Goal: Answer question/provide support: Share knowledge or assist other users

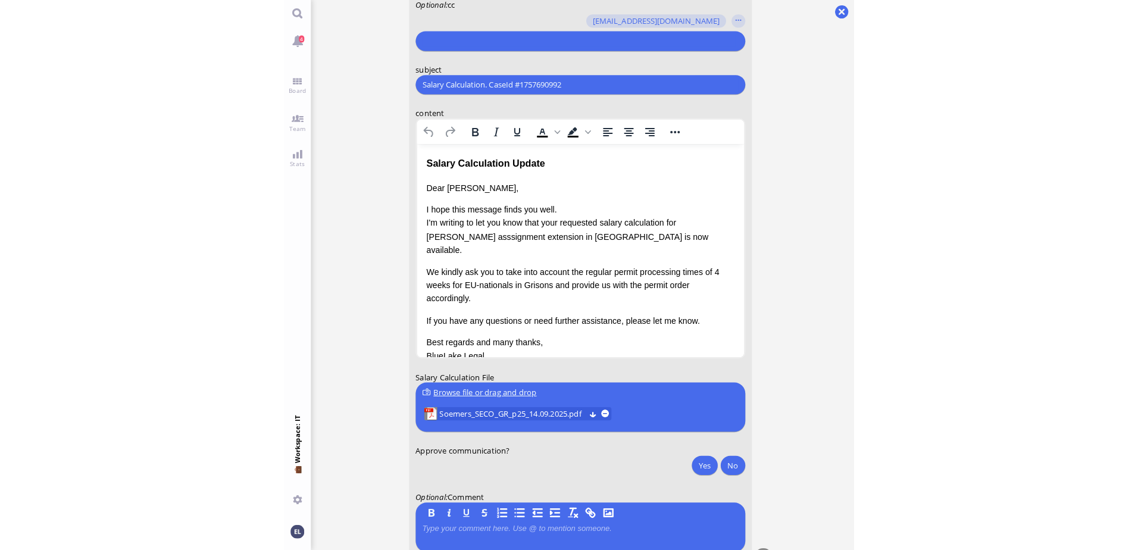
scroll to position [1, 0]
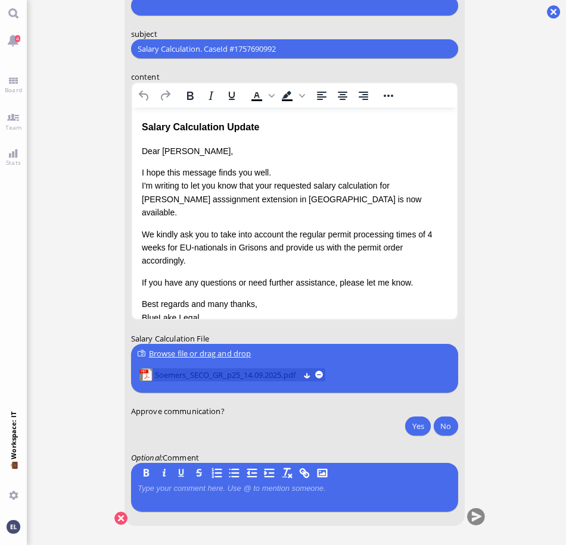
click at [186, 372] on span "Soemers_SECO_GR_p25_14.09.2025.pdf" at bounding box center [226, 375] width 144 height 13
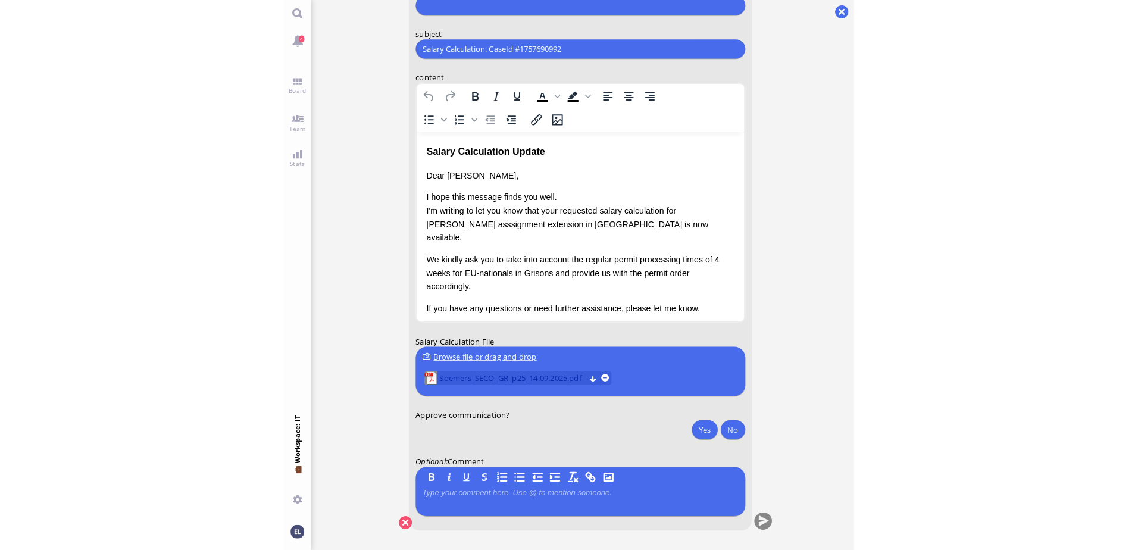
scroll to position [0, 0]
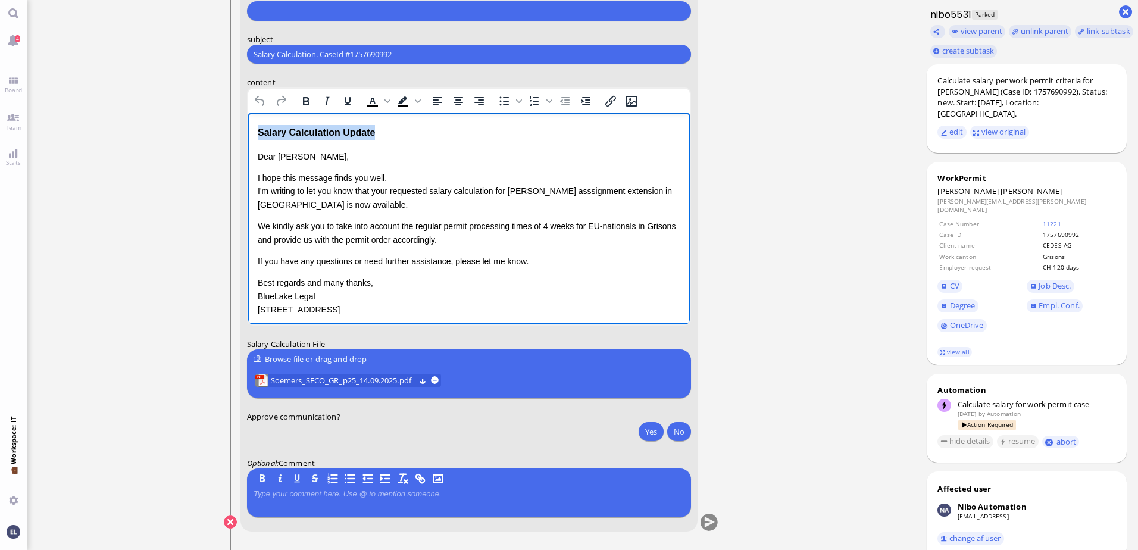
drag, startPoint x: 378, startPoint y: 132, endPoint x: 95, endPoint y: 132, distance: 282.8
click at [248, 132] on html "Salary Calculation Update Dear [PERSON_NAME], I hope this message finds you wel…" at bounding box center [469, 233] width 442 height 240
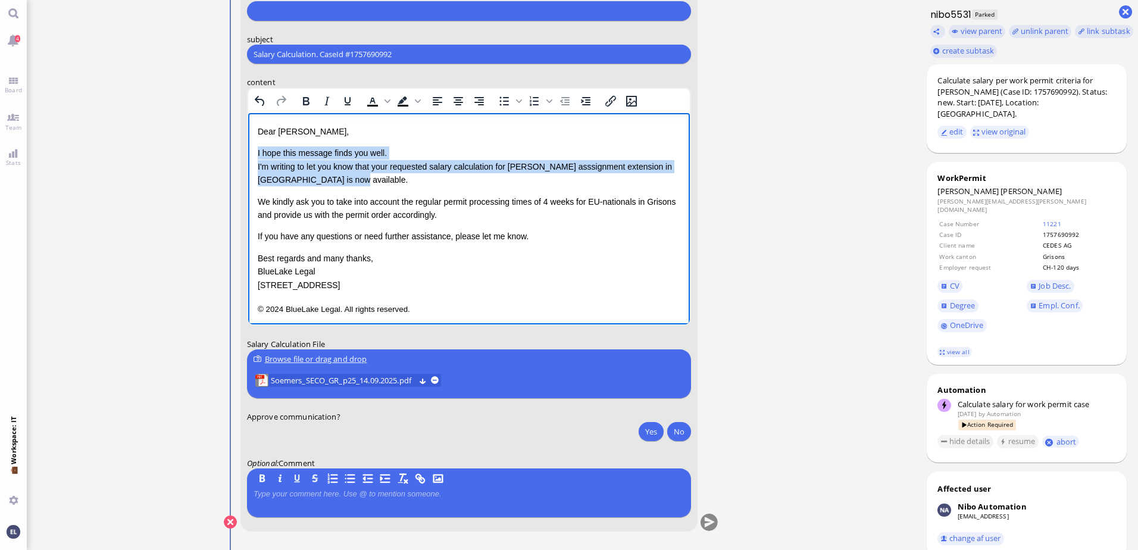
drag, startPoint x: 349, startPoint y: 178, endPoint x: 495, endPoint y: 264, distance: 170.0
click at [248, 151] on html "Dear [PERSON_NAME], I hope this message finds you well. I'm writing to let you …" at bounding box center [469, 221] width 442 height 216
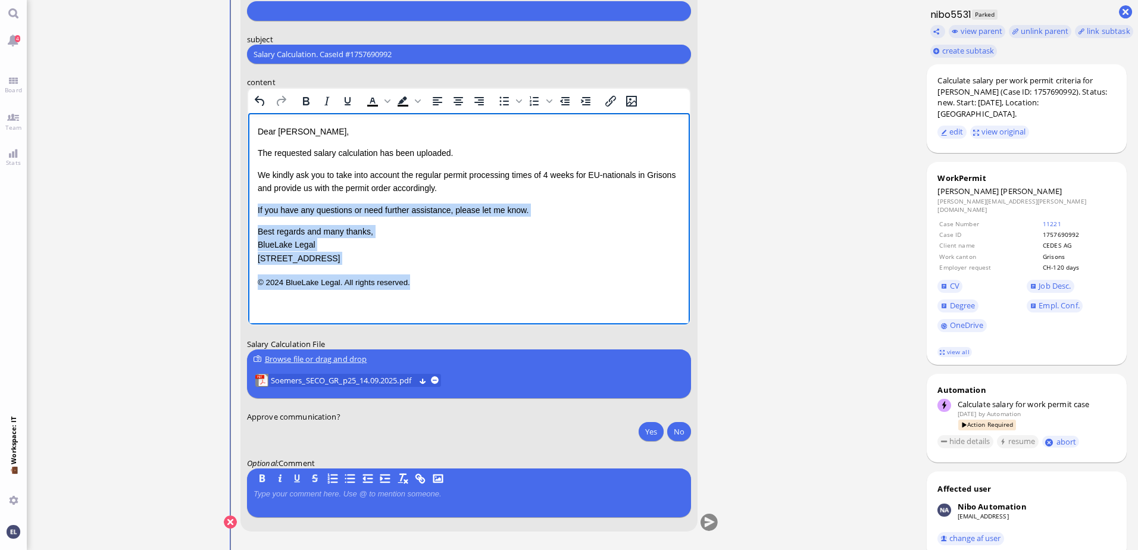
drag, startPoint x: 425, startPoint y: 280, endPoint x: 495, endPoint y: 320, distance: 80.8
click at [248, 207] on html "Dear [PERSON_NAME], The requested salary calculation has been uploaded. We kind…" at bounding box center [469, 207] width 442 height 189
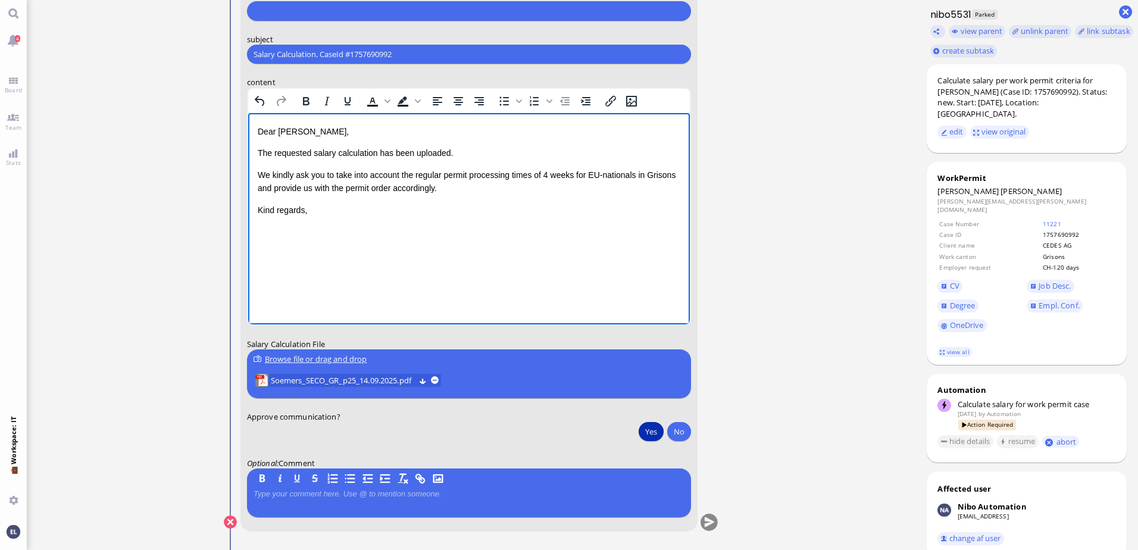
click at [565, 431] on button "Yes" at bounding box center [651, 431] width 25 height 19
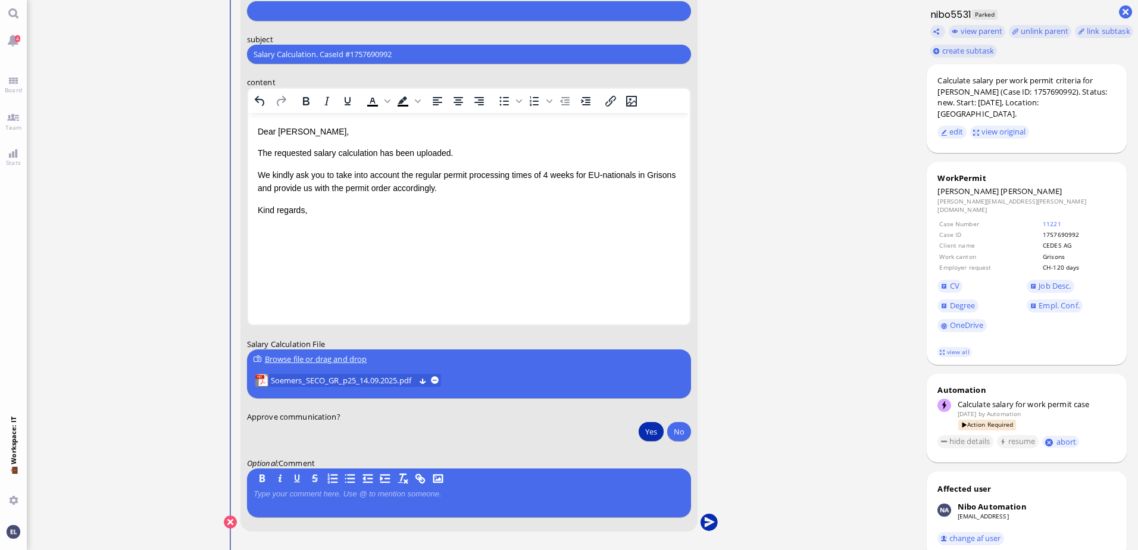
click at [565, 519] on button "submit" at bounding box center [710, 523] width 18 height 18
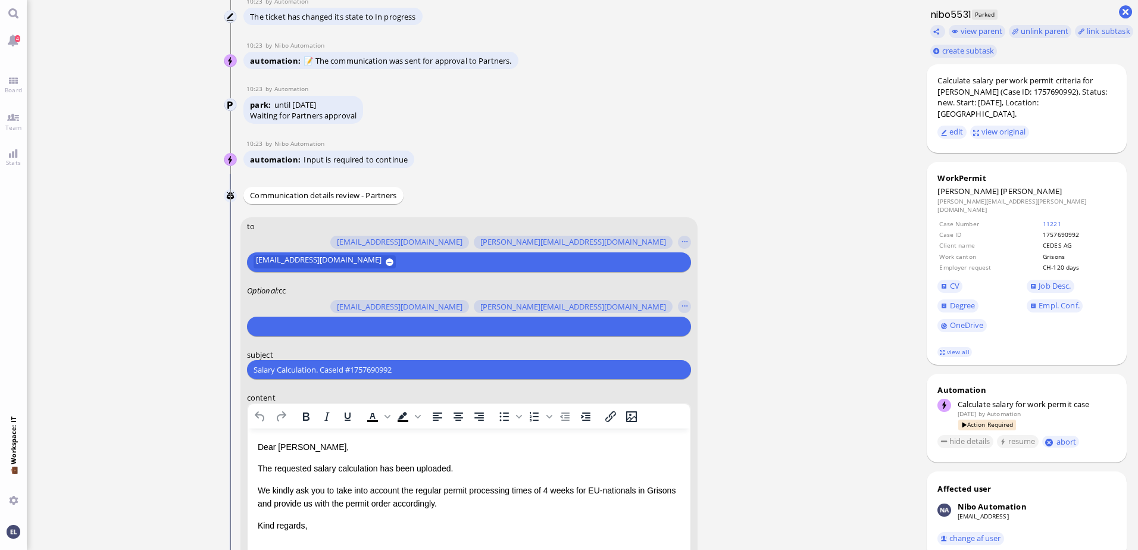
scroll to position [-357, 0]
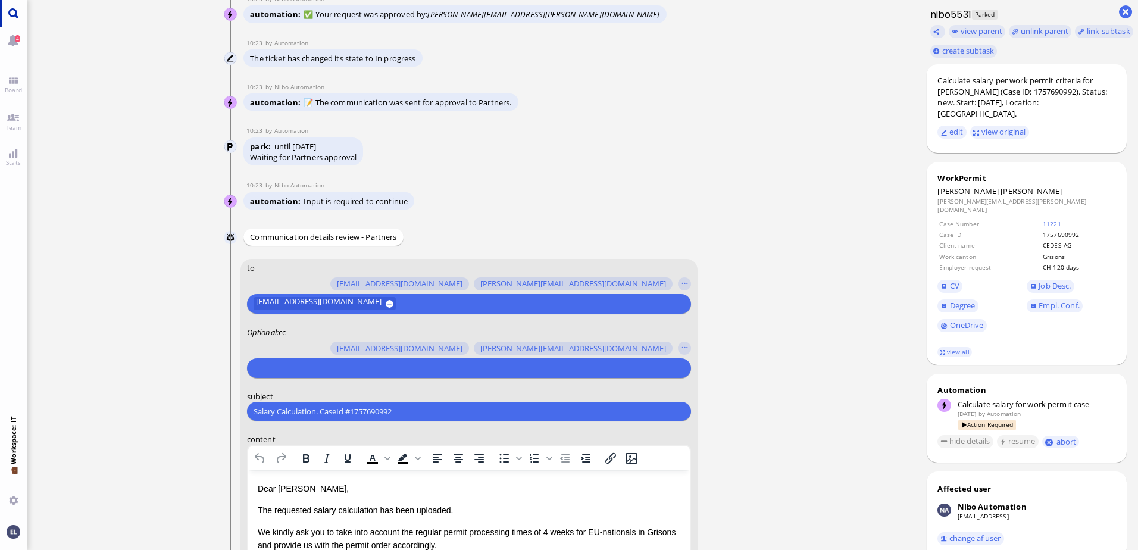
click at [9, 11] on link "Main menu" at bounding box center [13, 13] width 27 height 27
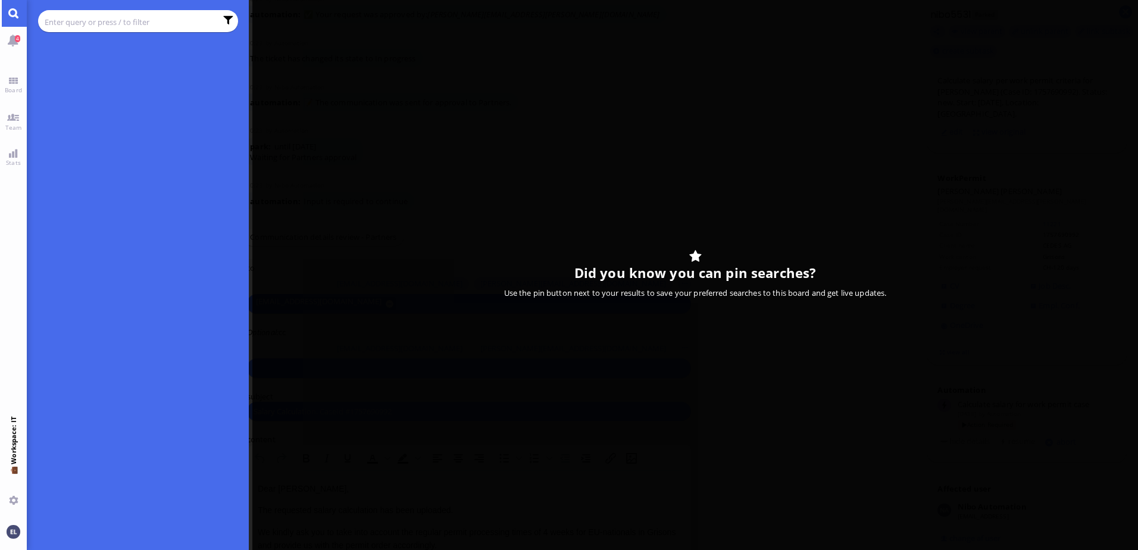
click at [97, 20] on input "text" at bounding box center [130, 21] width 171 height 13
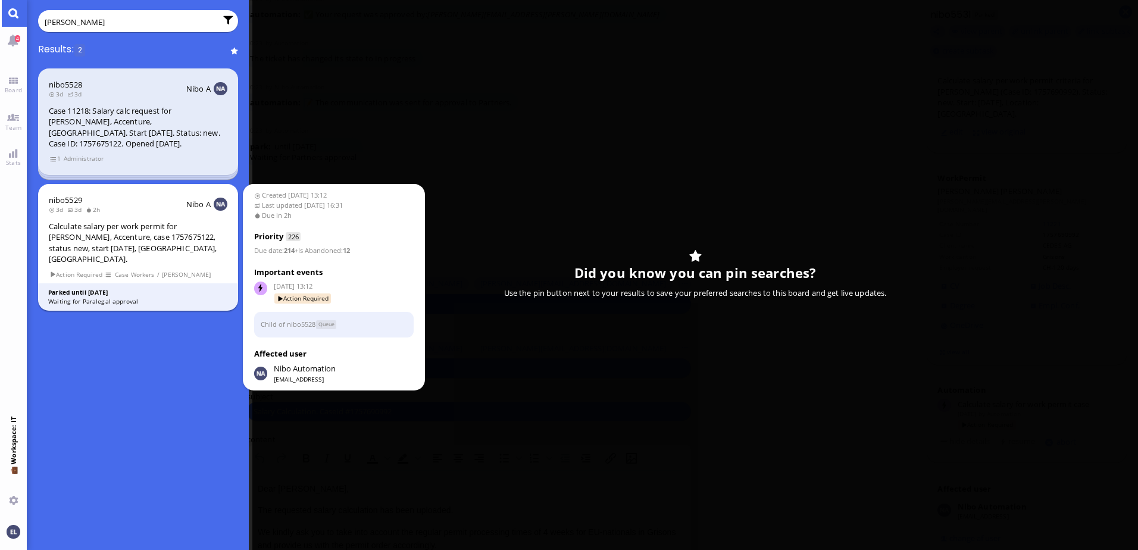
type input "[PERSON_NAME]"
click at [155, 238] on div "Calculate salary per work permit for [PERSON_NAME], Accenture, case 1757675122,…" at bounding box center [138, 243] width 179 height 44
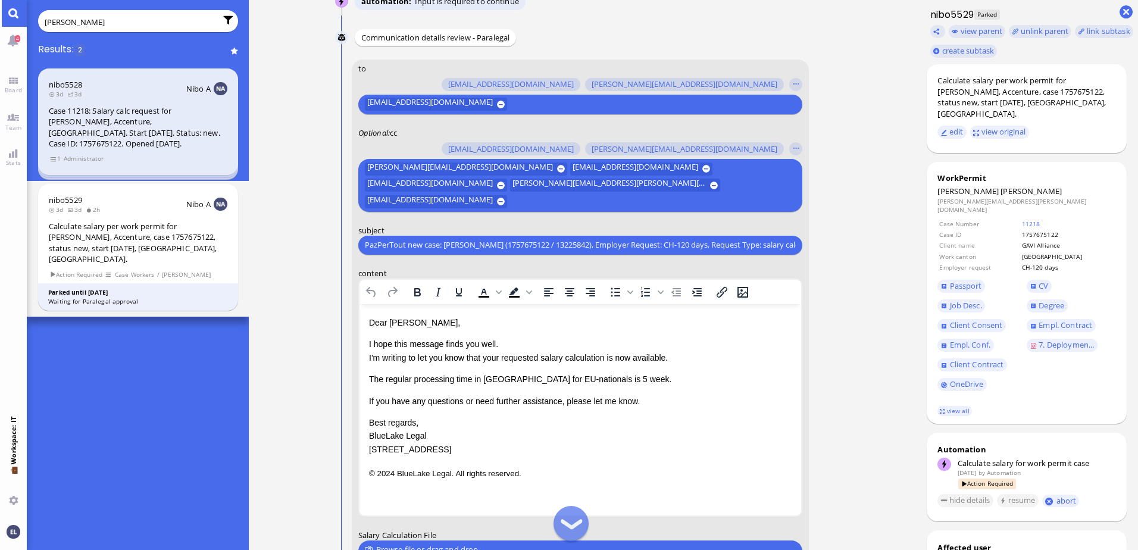
scroll to position [-179, 0]
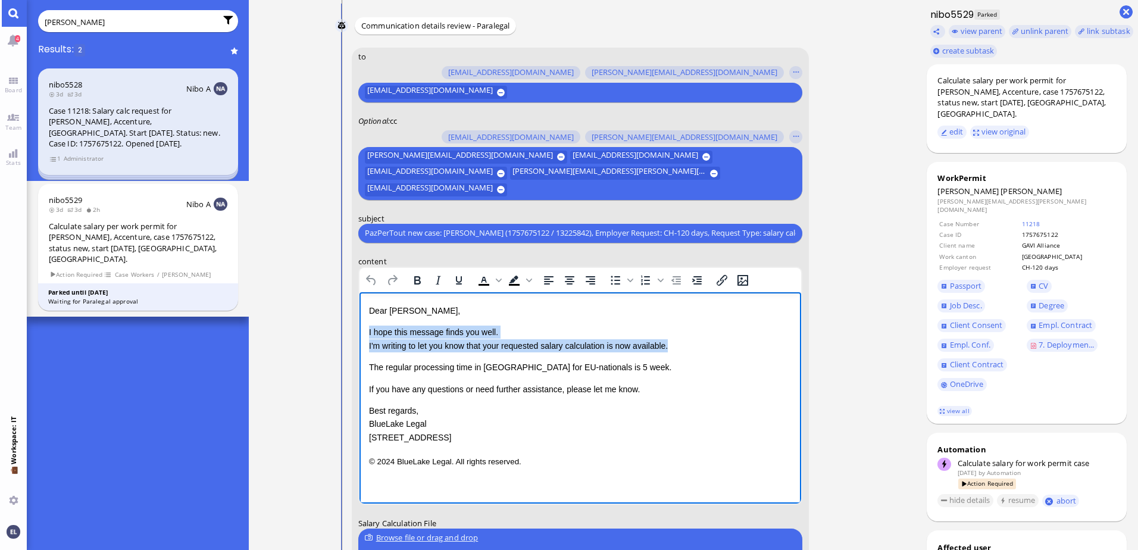
drag, startPoint x: 671, startPoint y: 345, endPoint x: 359, endPoint y: 336, distance: 312.1
click at [359, 336] on html "Dear [PERSON_NAME], I hope this message finds you well. I'm writing to let you …" at bounding box center [580, 386] width 442 height 189
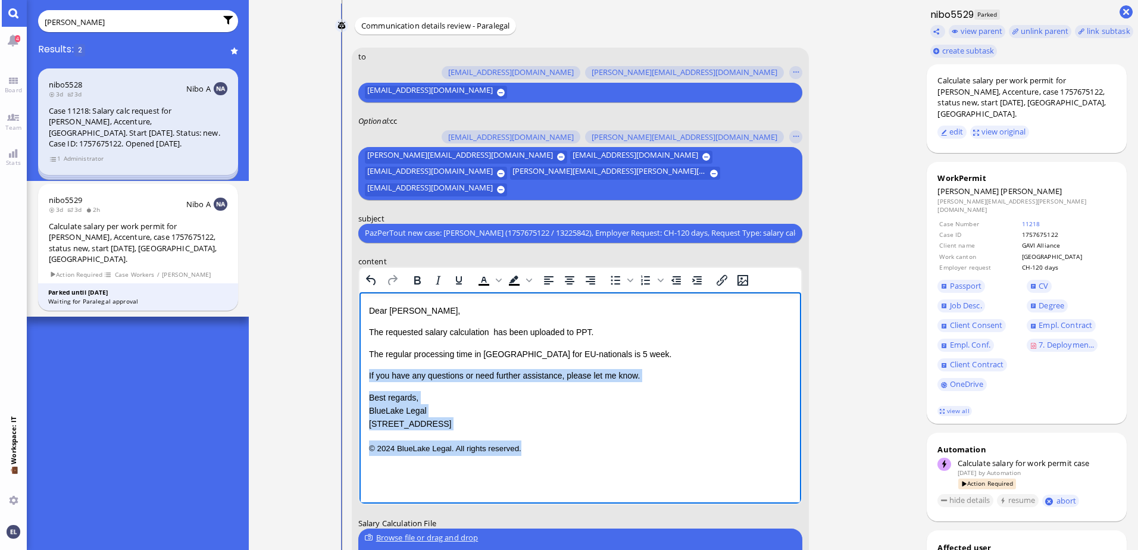
drag, startPoint x: 526, startPoint y: 451, endPoint x: 715, endPoint y: 669, distance: 288.7
click at [359, 376] on html "Dear [PERSON_NAME], The requested salary calculation has been uploaded to PPT. …" at bounding box center [580, 379] width 442 height 175
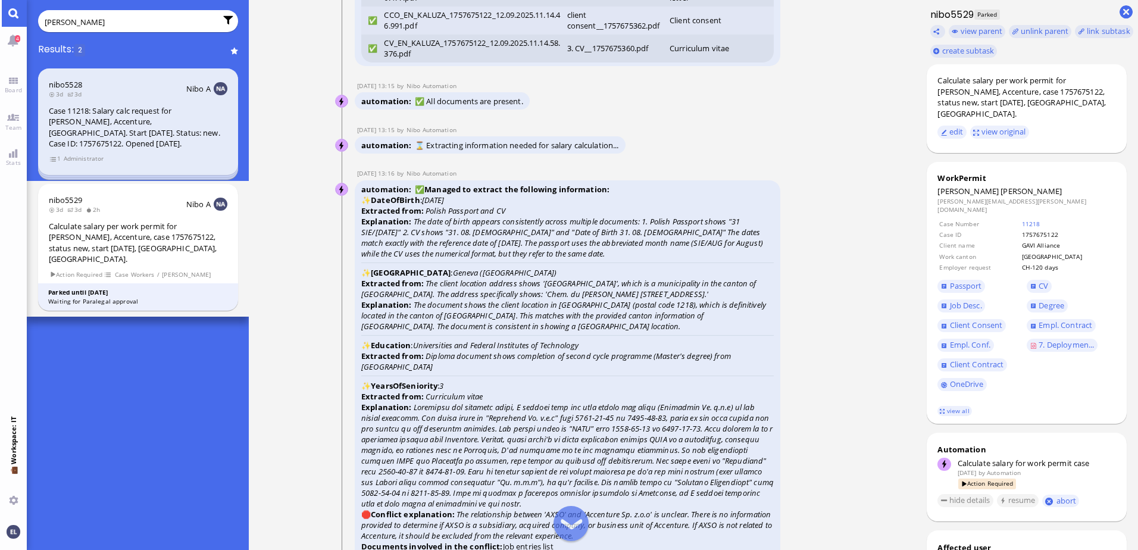
scroll to position [-3066, 0]
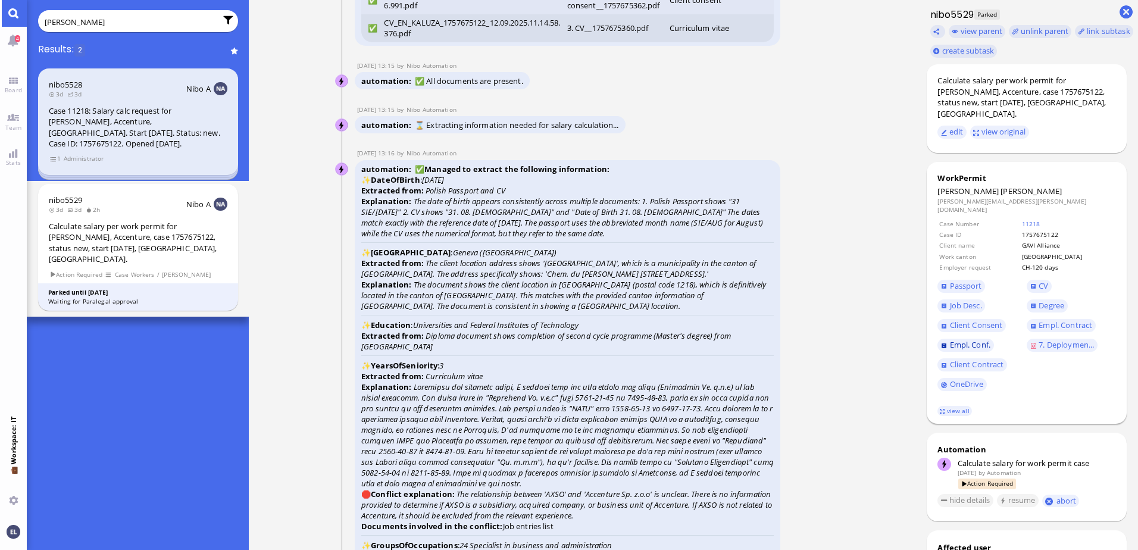
click at [565, 339] on span "Empl. Conf." at bounding box center [970, 344] width 40 height 11
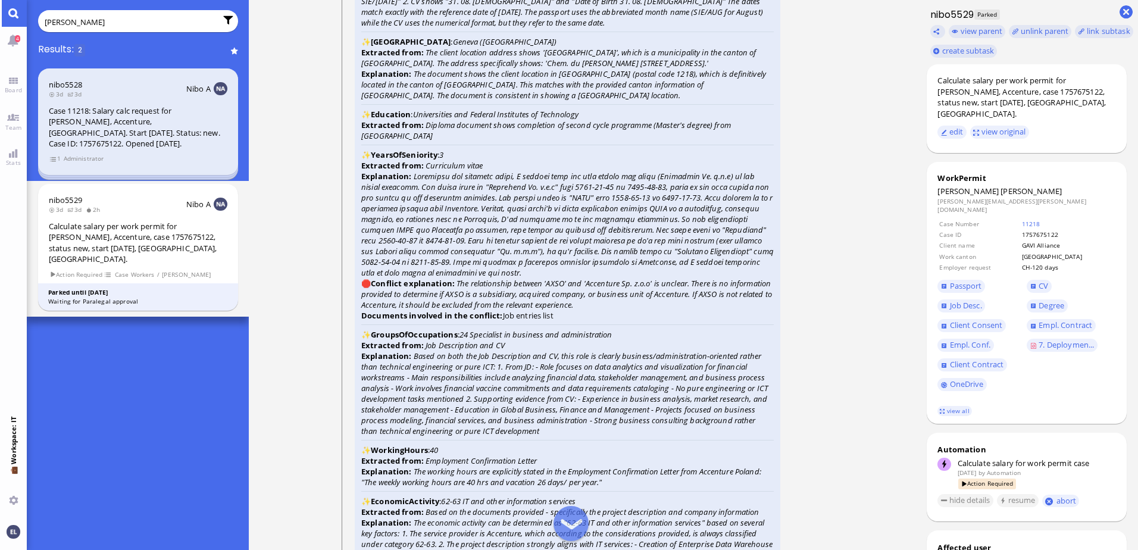
scroll to position [-2769, 0]
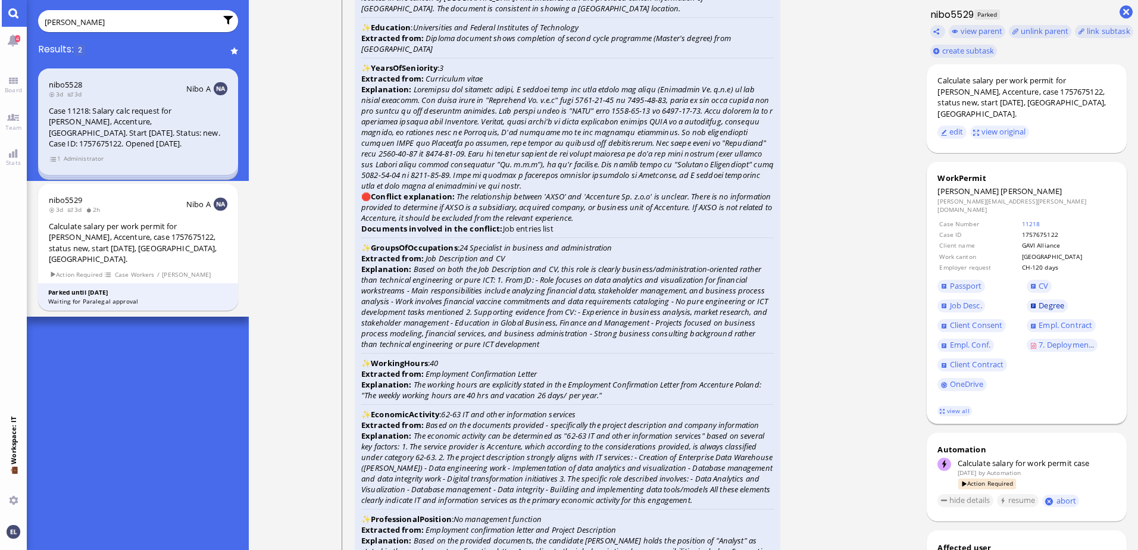
click at [565, 300] on span "Degree" at bounding box center [1052, 305] width 26 height 11
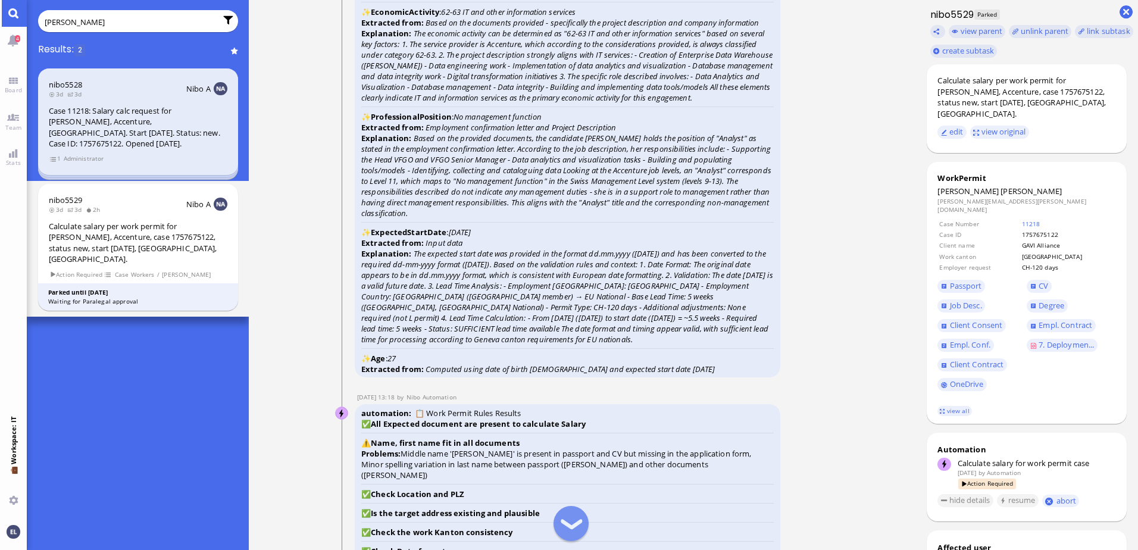
scroll to position [-2352, 0]
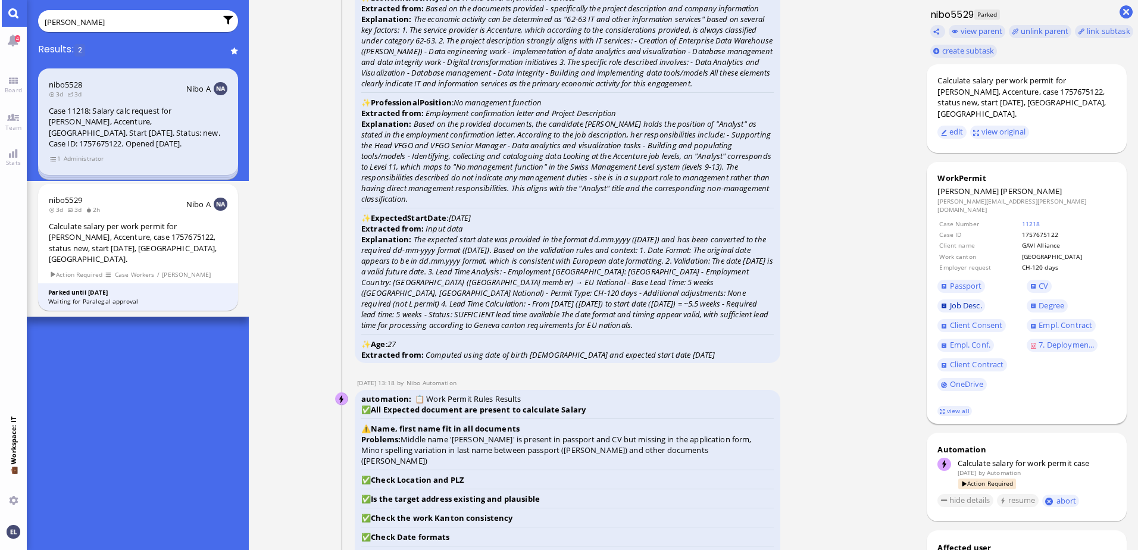
click at [565, 300] on span "Job Desc." at bounding box center [966, 305] width 32 height 11
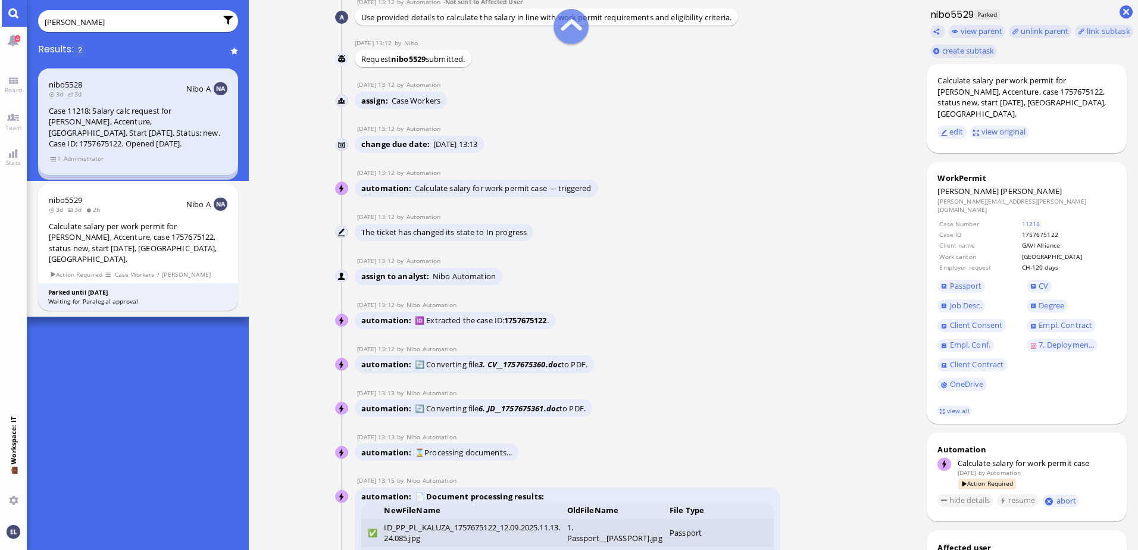
scroll to position [-3840, 0]
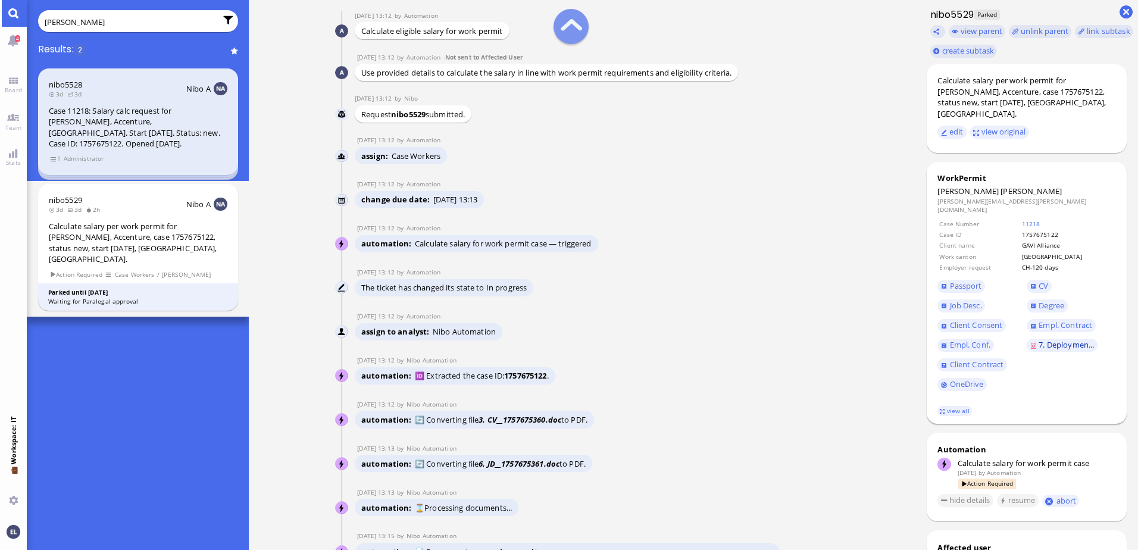
click at [565, 339] on span "7. Deploymen..." at bounding box center [1066, 344] width 55 height 11
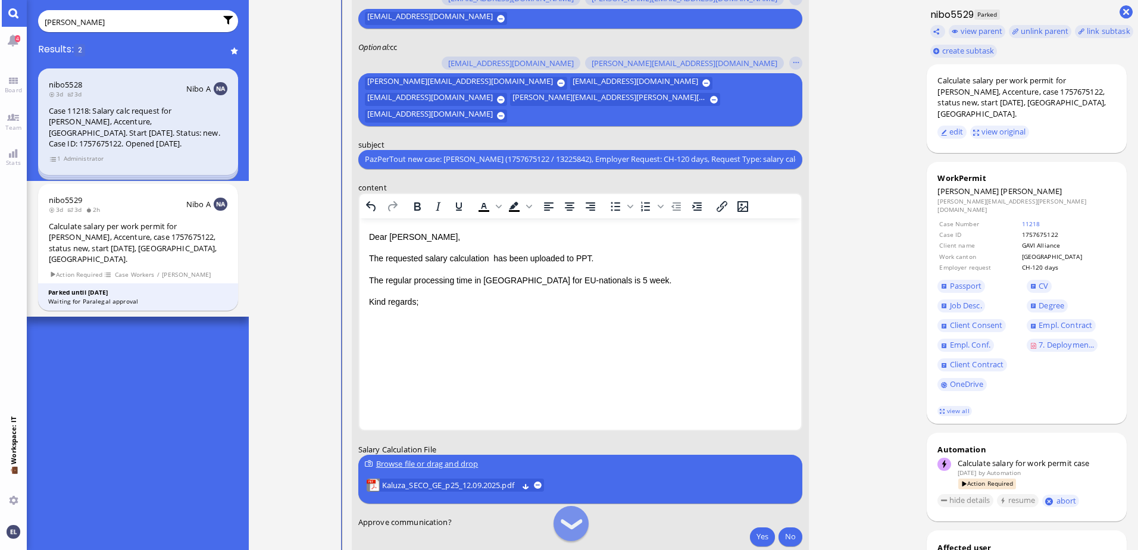
scroll to position [0, 0]
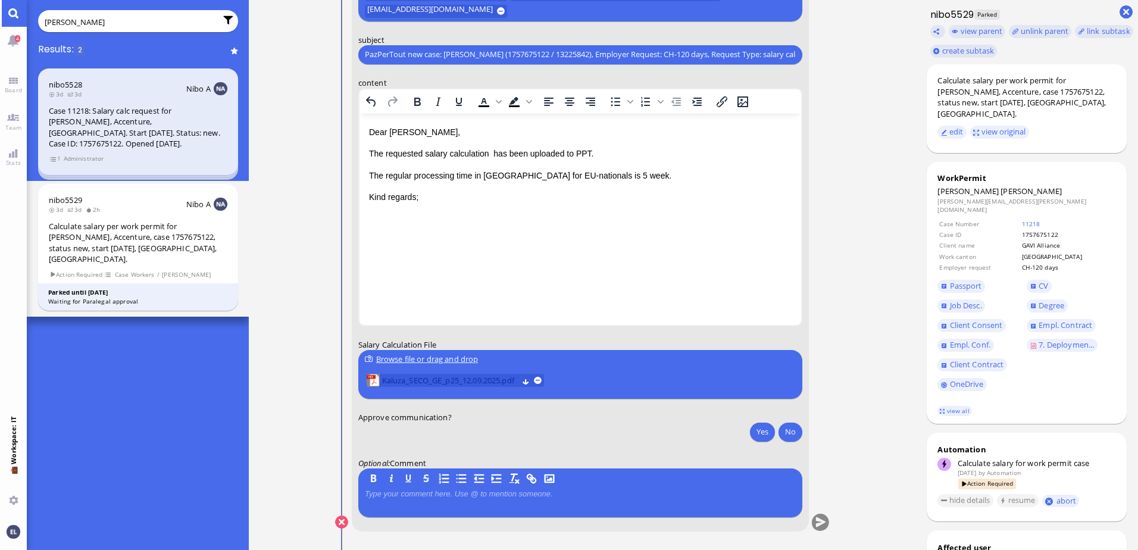
click at [451, 376] on span "Kaluza_SECO_GE_p25_12.09.2025.pdf" at bounding box center [450, 380] width 136 height 13
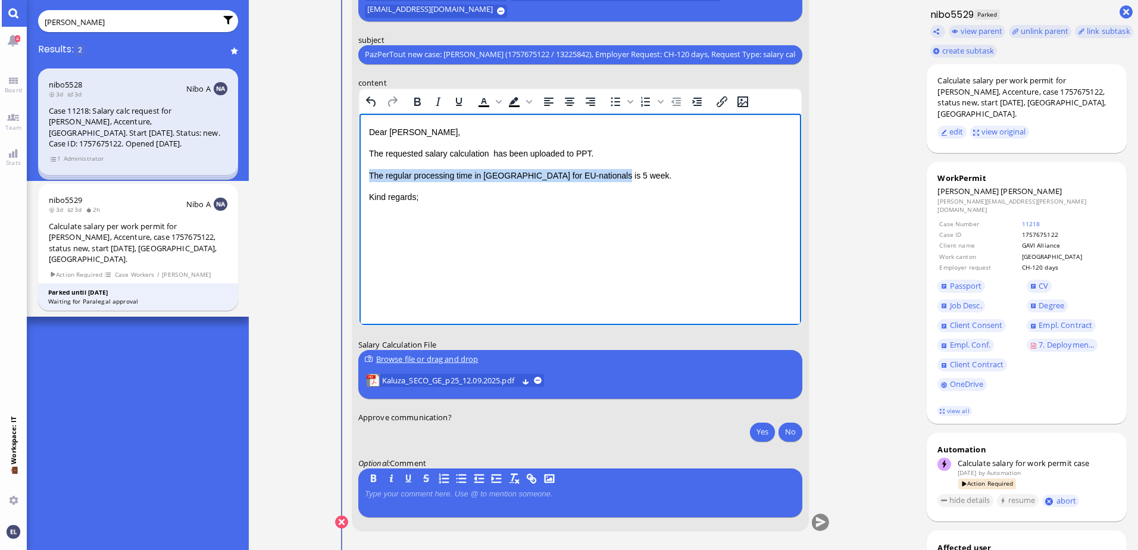
drag, startPoint x: 614, startPoint y: 176, endPoint x: 366, endPoint y: 174, distance: 248.9
click at [366, 174] on html "Dear [PERSON_NAME], The requested salary calculation has been uploaded to PPT. …" at bounding box center [580, 164] width 442 height 102
click at [565, 176] on p "As according to the deployment plan [PERSON_NAME] is only requested to work 10 …" at bounding box center [580, 181] width 423 height 27
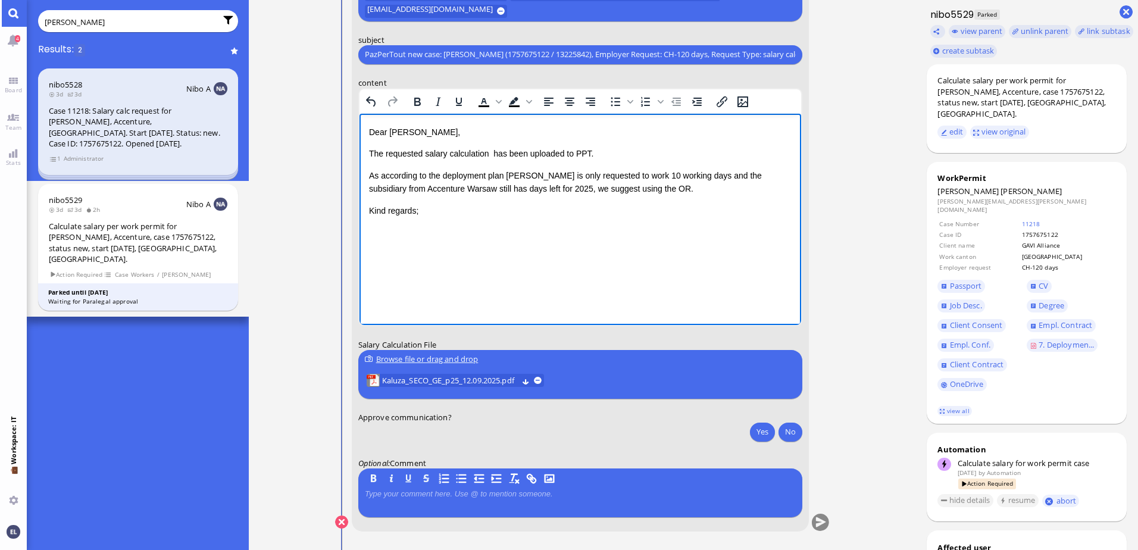
click at [565, 223] on html "Dear [PERSON_NAME], The requested salary calculation has been uploaded to PPT. …" at bounding box center [580, 171] width 442 height 116
click at [565, 429] on button "Yes" at bounding box center [762, 431] width 25 height 19
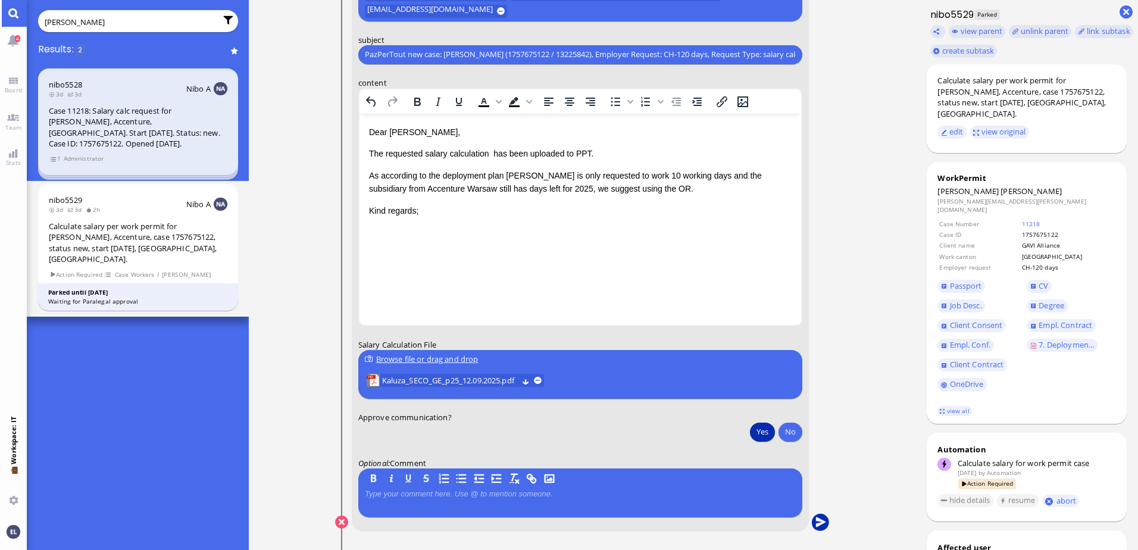
click at [565, 520] on button "submit" at bounding box center [821, 523] width 18 height 18
